Goal: Task Accomplishment & Management: Complete application form

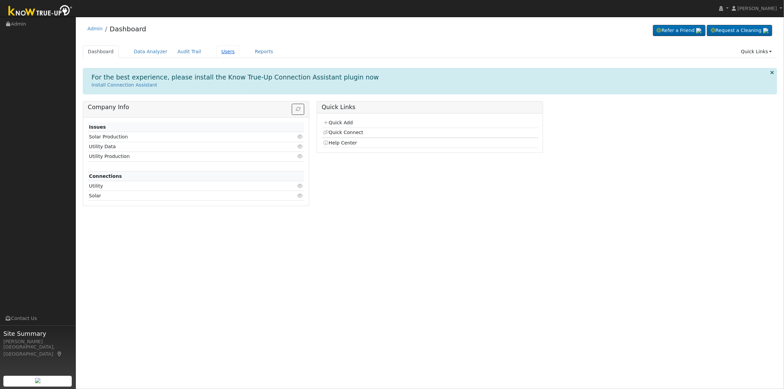
click at [216, 50] on link "Users" at bounding box center [228, 51] width 24 height 12
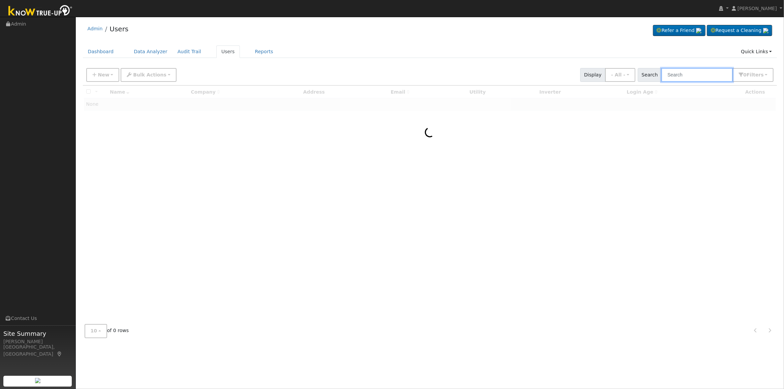
click at [672, 77] on input "text" at bounding box center [696, 75] width 71 height 14
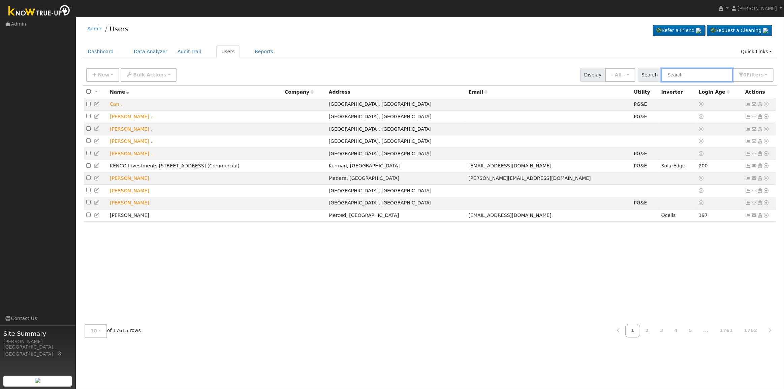
paste input "[PERSON_NAME]"
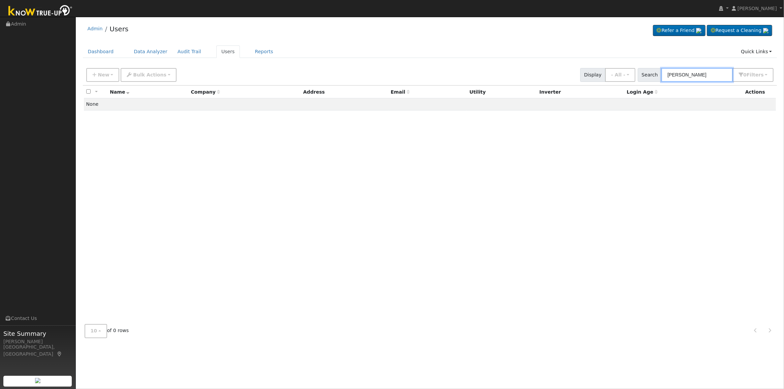
type input "[PERSON_NAME]"
click at [712, 77] on input "[PERSON_NAME]" at bounding box center [696, 75] width 71 height 14
click at [92, 73] on icon "button" at bounding box center [94, 74] width 4 height 5
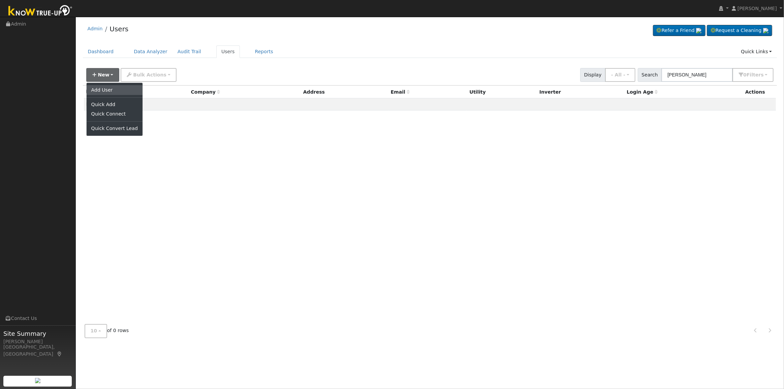
click at [113, 91] on link "Add User" at bounding box center [115, 89] width 56 height 9
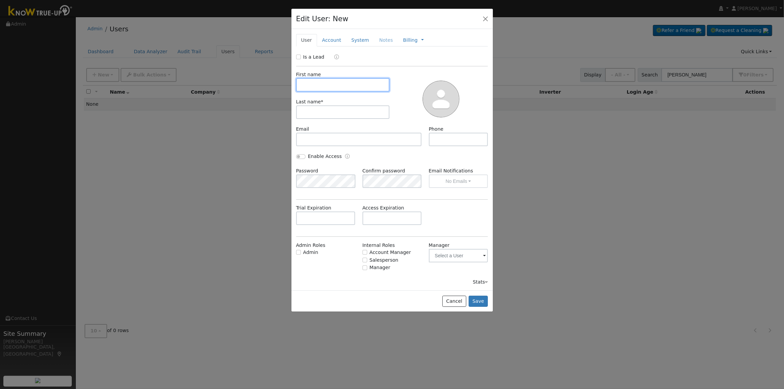
drag, startPoint x: 326, startPoint y: 80, endPoint x: 306, endPoint y: 70, distance: 22.0
click at [326, 80] on input "text" at bounding box center [343, 84] width 94 height 13
click at [296, 57] on div "Is a Lead" at bounding box center [391, 58] width 199 height 8
click at [298, 57] on input "Is a Lead" at bounding box center [298, 57] width 5 height 5
checkbox input "true"
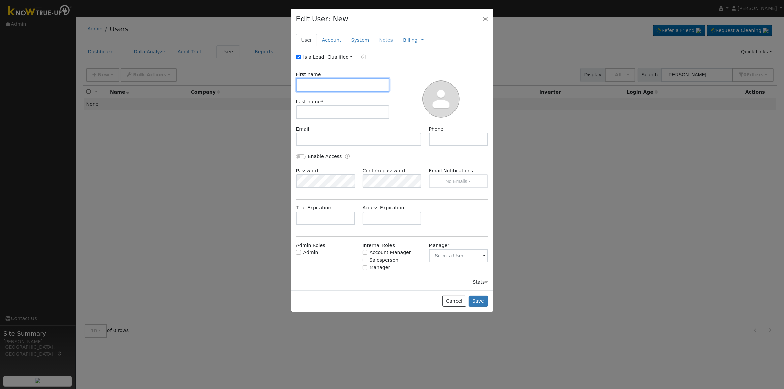
click at [316, 85] on input "text" at bounding box center [343, 84] width 94 height 13
paste input "[PERSON_NAME]"
drag, startPoint x: 335, startPoint y: 85, endPoint x: 317, endPoint y: 84, distance: 18.5
click at [317, 84] on input "[PERSON_NAME]" at bounding box center [343, 84] width 94 height 13
type input "[PERSON_NAME]"
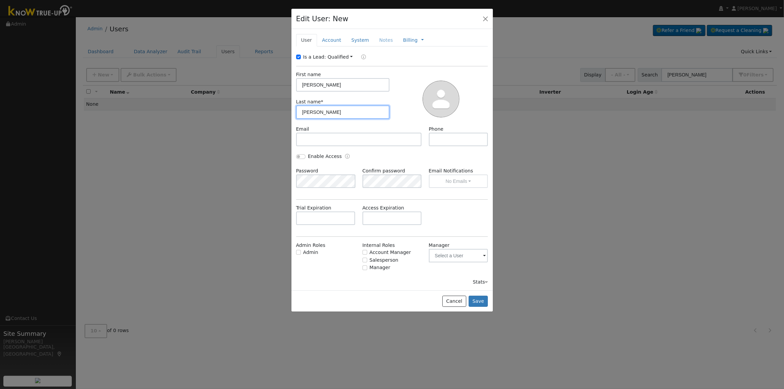
type input "[PERSON_NAME]"
click at [321, 138] on input "text" at bounding box center [359, 139] width 126 height 13
click at [344, 141] on input "text" at bounding box center [359, 139] width 126 height 13
click at [343, 135] on input "text" at bounding box center [359, 139] width 126 height 13
type input "[EMAIL_ADDRESS][DOMAIN_NAME]"
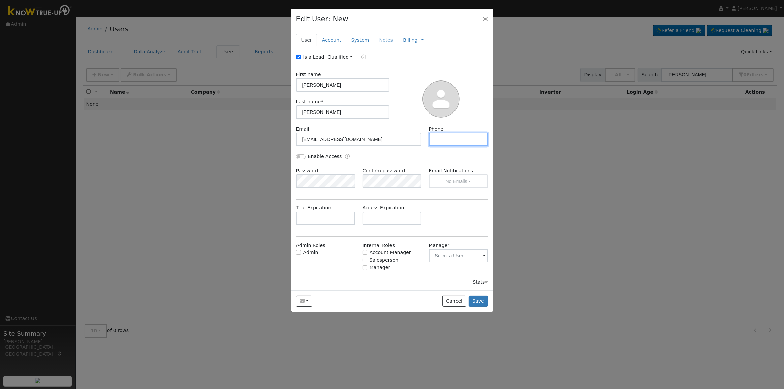
click at [442, 145] on input "text" at bounding box center [458, 139] width 59 height 13
click at [455, 142] on input "text" at bounding box center [458, 139] width 59 height 13
paste input "559.397.1907"
type input "559.397.1907"
click at [336, 45] on link "Account" at bounding box center [331, 40] width 29 height 12
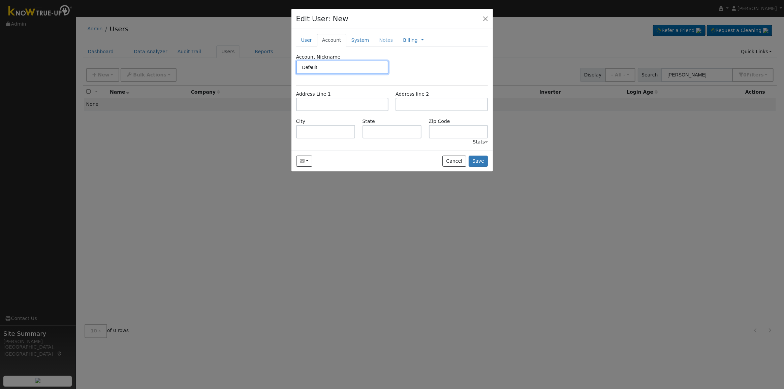
type input "Default"
drag, startPoint x: 339, startPoint y: 106, endPoint x: 305, endPoint y: 107, distance: 34.0
click at [339, 106] on input "text" at bounding box center [342, 104] width 92 height 13
click at [344, 104] on input "text" at bounding box center [342, 104] width 92 height 13
paste input "[STREET_ADDRESS]"
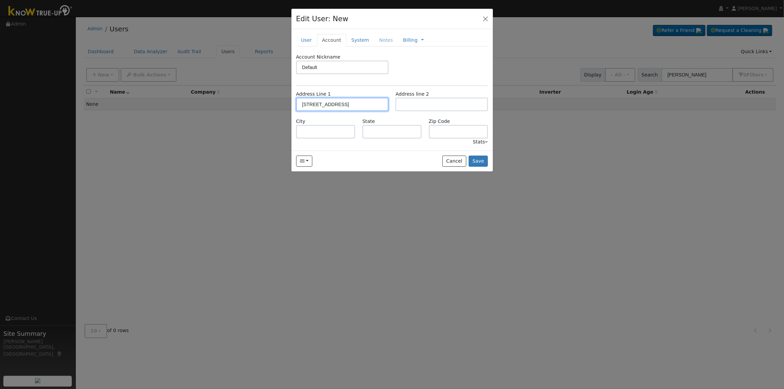
type input "[STREET_ADDRESS]"
type input "[GEOGRAPHIC_DATA]"
type input "CA"
type input "93728"
click at [474, 160] on button "Save" at bounding box center [478, 161] width 20 height 11
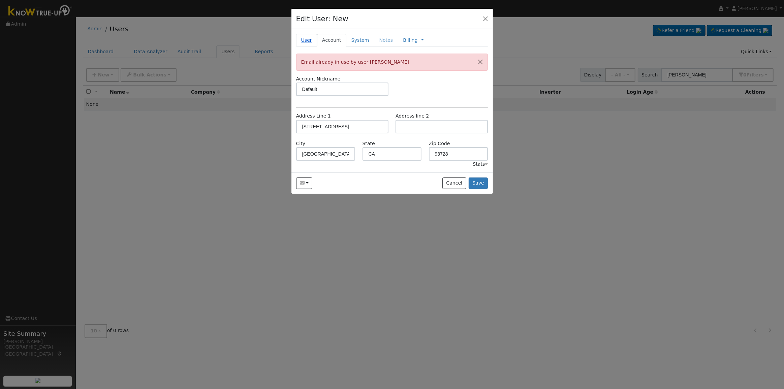
click at [303, 37] on link "User" at bounding box center [306, 40] width 21 height 12
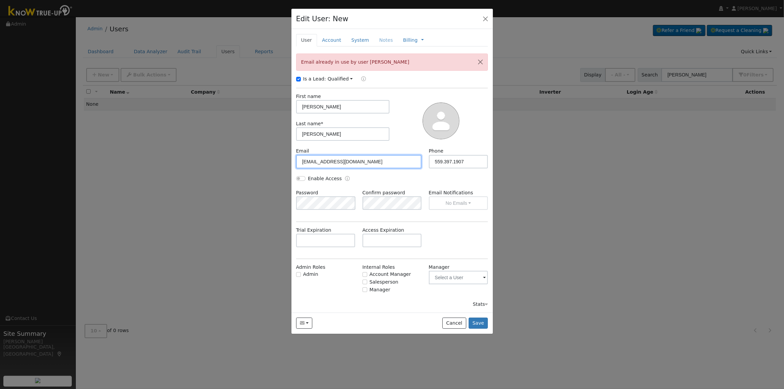
click at [373, 161] on input "[EMAIL_ADDRESS][DOMAIN_NAME]" at bounding box center [359, 161] width 126 height 13
click at [380, 162] on input "[EMAIL_ADDRESS][DOMAIN_NAME]" at bounding box center [359, 161] width 126 height 13
drag, startPoint x: 379, startPoint y: 162, endPoint x: 300, endPoint y: 165, distance: 79.2
click at [300, 165] on input "[EMAIL_ADDRESS][DOMAIN_NAME]" at bounding box center [359, 161] width 126 height 13
click at [317, 162] on input "[EMAIL_ADDRESS][DOMAIN_NAME]" at bounding box center [359, 161] width 126 height 13
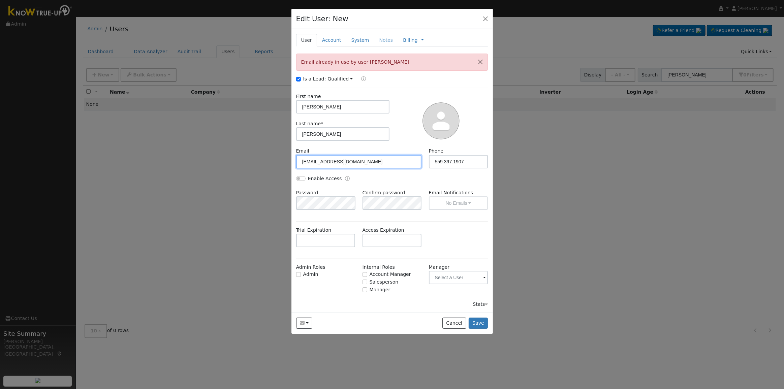
drag, startPoint x: 320, startPoint y: 162, endPoint x: 303, endPoint y: 161, distance: 16.8
click at [303, 161] on input "[EMAIL_ADDRESS][DOMAIN_NAME]" at bounding box center [359, 161] width 126 height 13
click at [476, 323] on button "Save" at bounding box center [478, 323] width 20 height 11
click at [363, 165] on input "[EMAIL_ADDRESS][DOMAIN_NAME]" at bounding box center [359, 161] width 126 height 13
drag, startPoint x: 309, startPoint y: 161, endPoint x: 278, endPoint y: 156, distance: 31.5
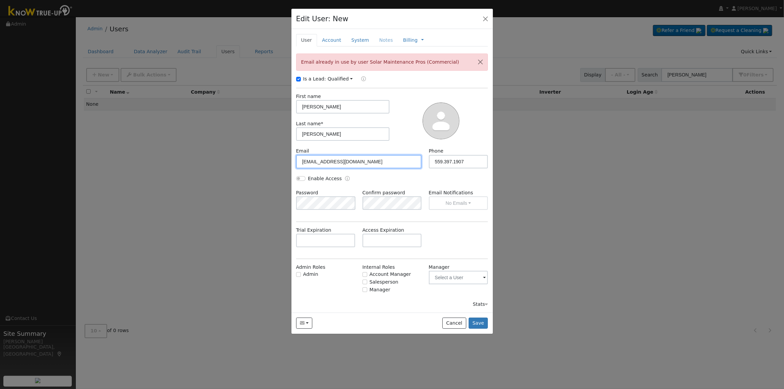
click at [0, 0] on div "Edit User: New Select an Ac... New Account Nickname Cancel Create Are you sure …" at bounding box center [0, 0] width 0 height 0
click at [298, 159] on input "@[DOMAIN_NAME]" at bounding box center [359, 161] width 126 height 13
type input "[EMAIL_ADDRESS][DOMAIN_NAME]"
click at [475, 320] on button "Save" at bounding box center [478, 323] width 20 height 11
click at [371, 163] on input "[EMAIL_ADDRESS][DOMAIN_NAME]" at bounding box center [359, 161] width 126 height 13
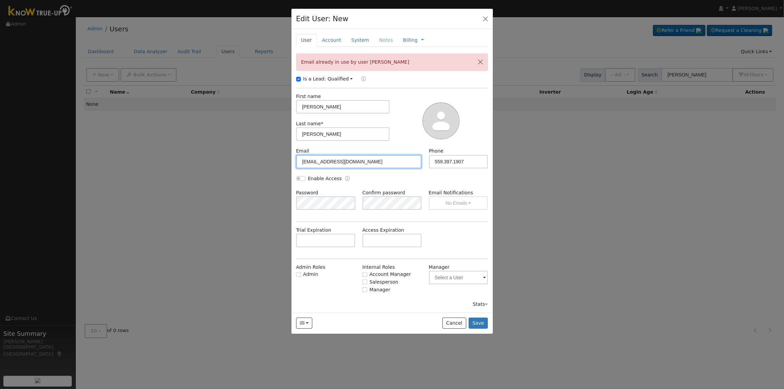
drag, startPoint x: 344, startPoint y: 162, endPoint x: 260, endPoint y: 147, distance: 85.1
click at [0, 0] on div "Edit User: New Select an Ac... New Account Nickname Cancel Create Are you sure …" at bounding box center [0, 0] width 0 height 0
click at [373, 164] on input "text" at bounding box center [359, 161] width 126 height 13
type input "j"
click at [328, 160] on input "text" at bounding box center [359, 161] width 126 height 13
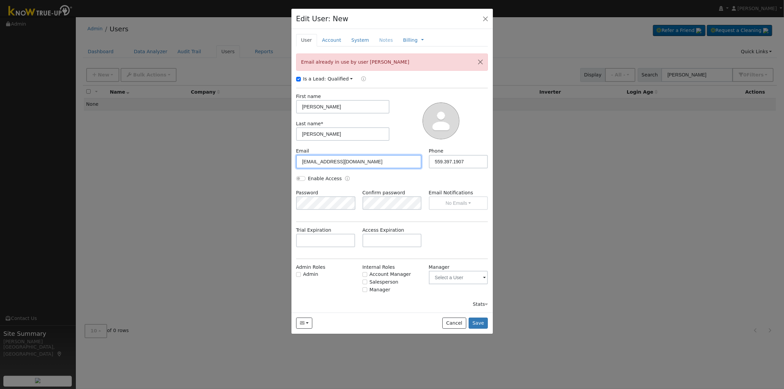
type input "[EMAIL_ADDRESS][DOMAIN_NAME]"
click at [366, 170] on div "Email [EMAIL_ADDRESS][DOMAIN_NAME] Phone [PHONE_NUMBER]" at bounding box center [391, 160] width 199 height 27
drag, startPoint x: 381, startPoint y: 166, endPoint x: 216, endPoint y: 141, distance: 166.2
click at [0, 0] on div "Edit User: New Select an Ac... New Account Nickname Cancel Create Are you sure …" at bounding box center [0, 0] width 0 height 0
click at [403, 176] on div "Enable Access" at bounding box center [391, 182] width 199 height 14
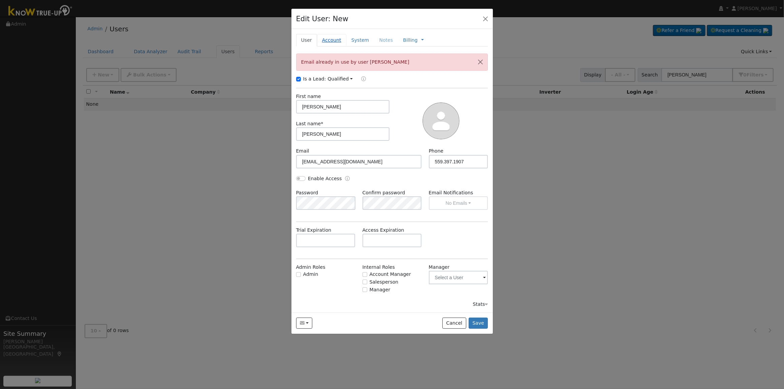
click at [335, 40] on link "Account" at bounding box center [331, 40] width 29 height 12
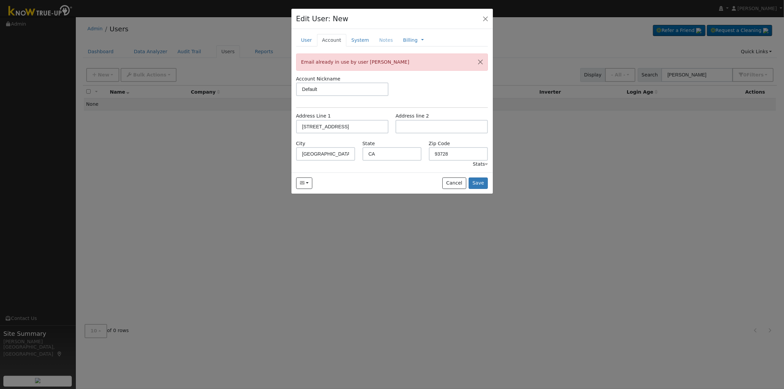
click at [479, 176] on div "Send Email... Cancel Save" at bounding box center [391, 182] width 201 height 21
click at [478, 181] on button "Save" at bounding box center [478, 182] width 20 height 11
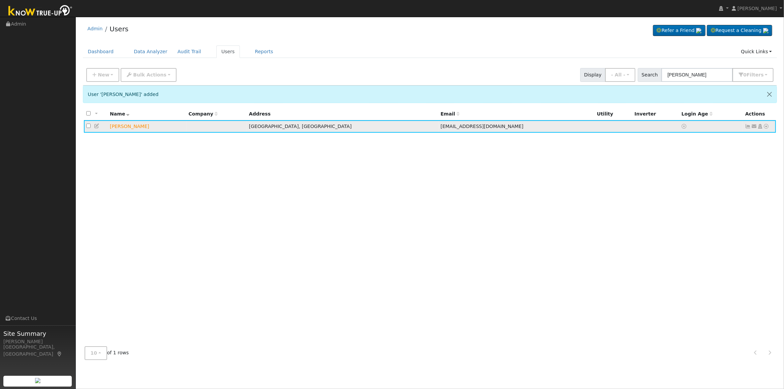
click at [758, 127] on icon at bounding box center [760, 126] width 6 height 5
